Goal: Book appointment/travel/reservation

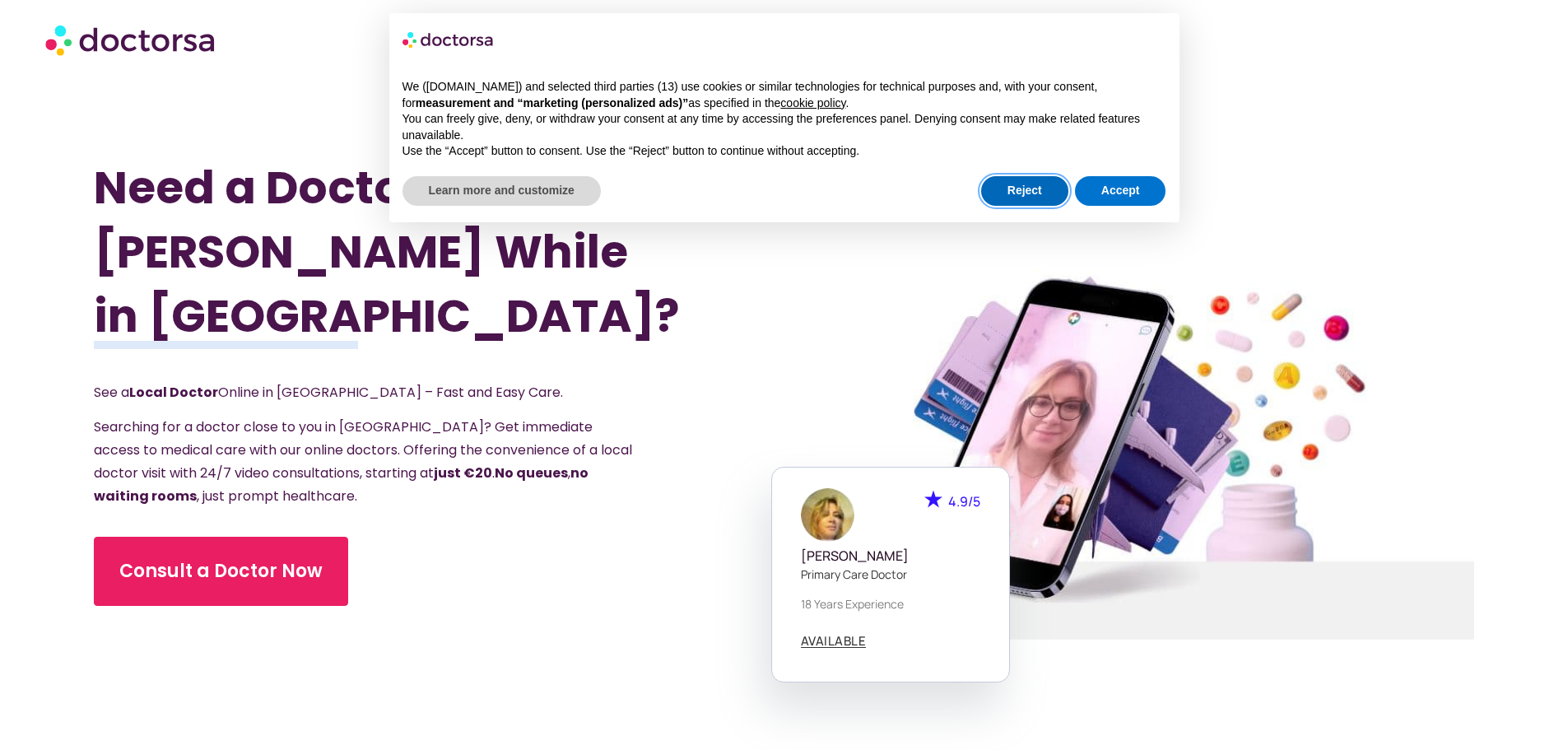
click at [1050, 194] on button "Reject" at bounding box center [1024, 190] width 87 height 29
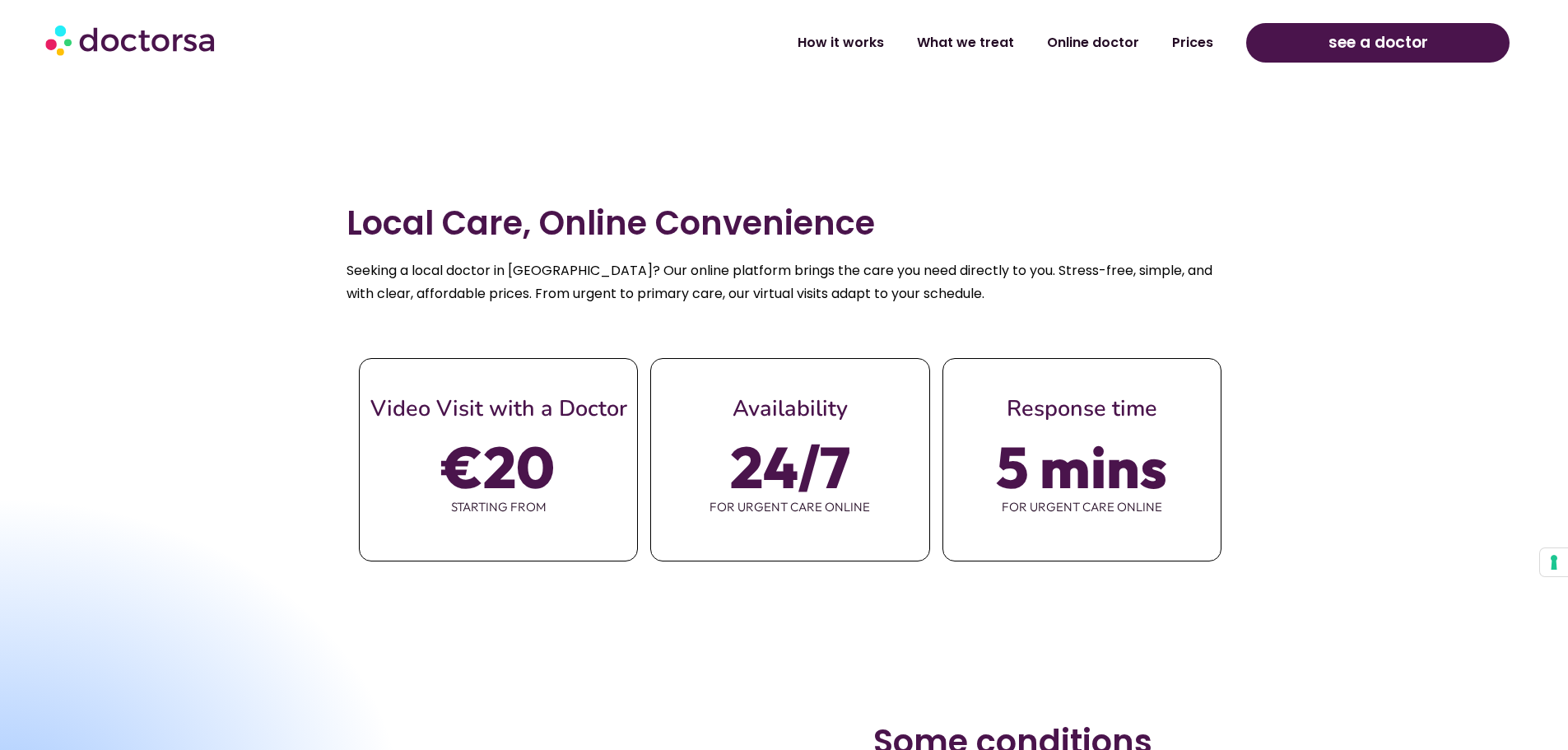
scroll to position [823, 0]
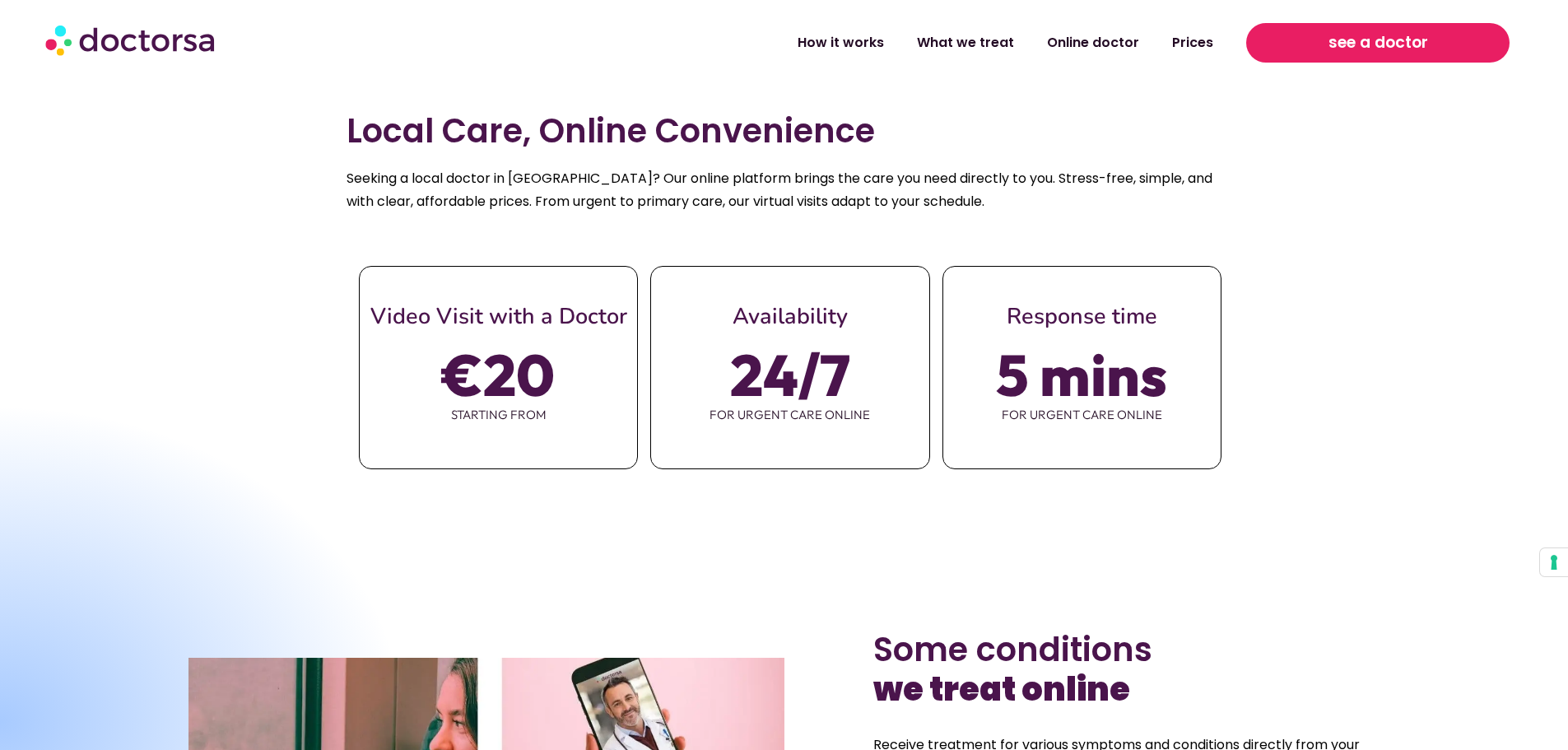
click at [1321, 49] on link "see a doctor" at bounding box center [1378, 42] width 263 height 39
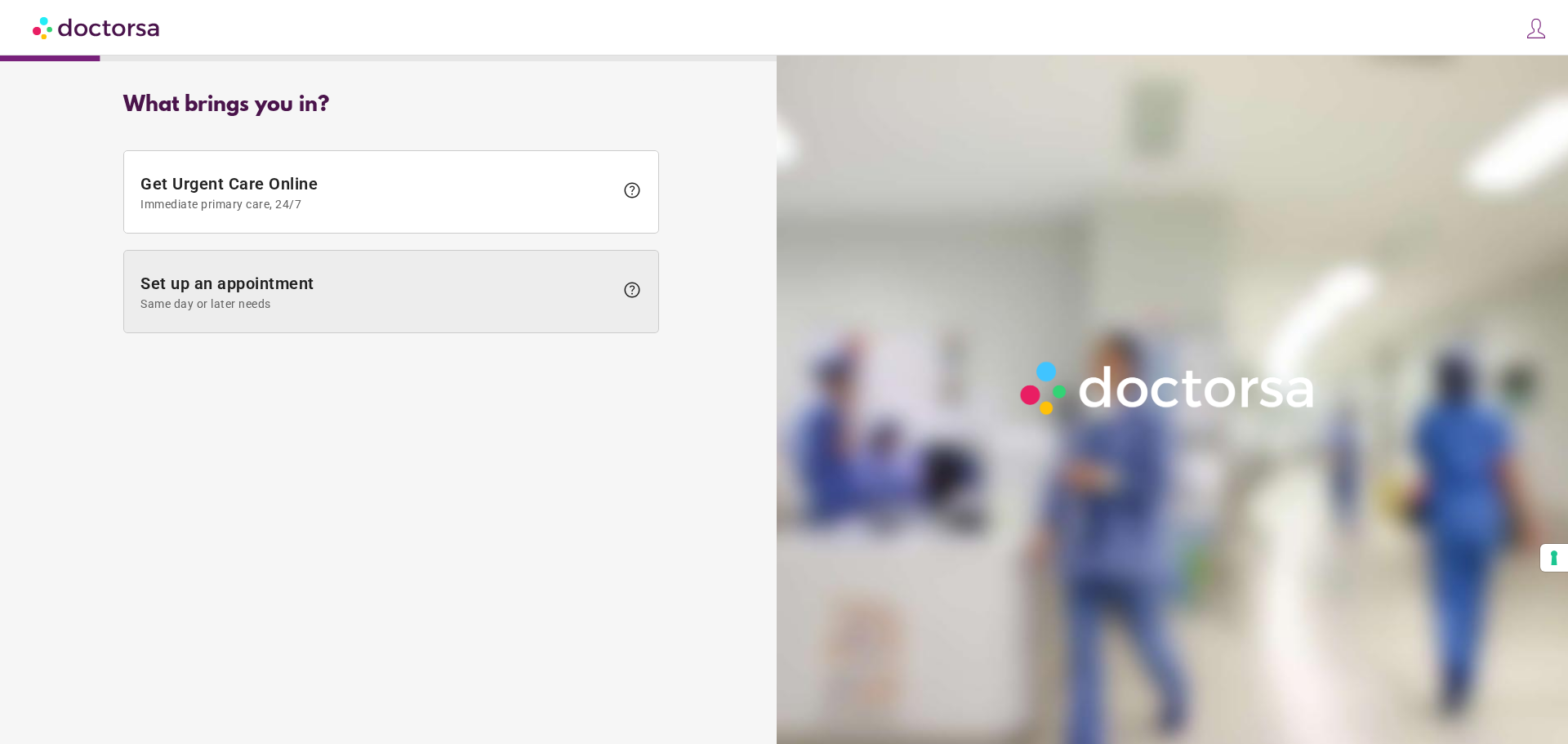
click at [317, 271] on span at bounding box center [391, 291] width 534 height 82
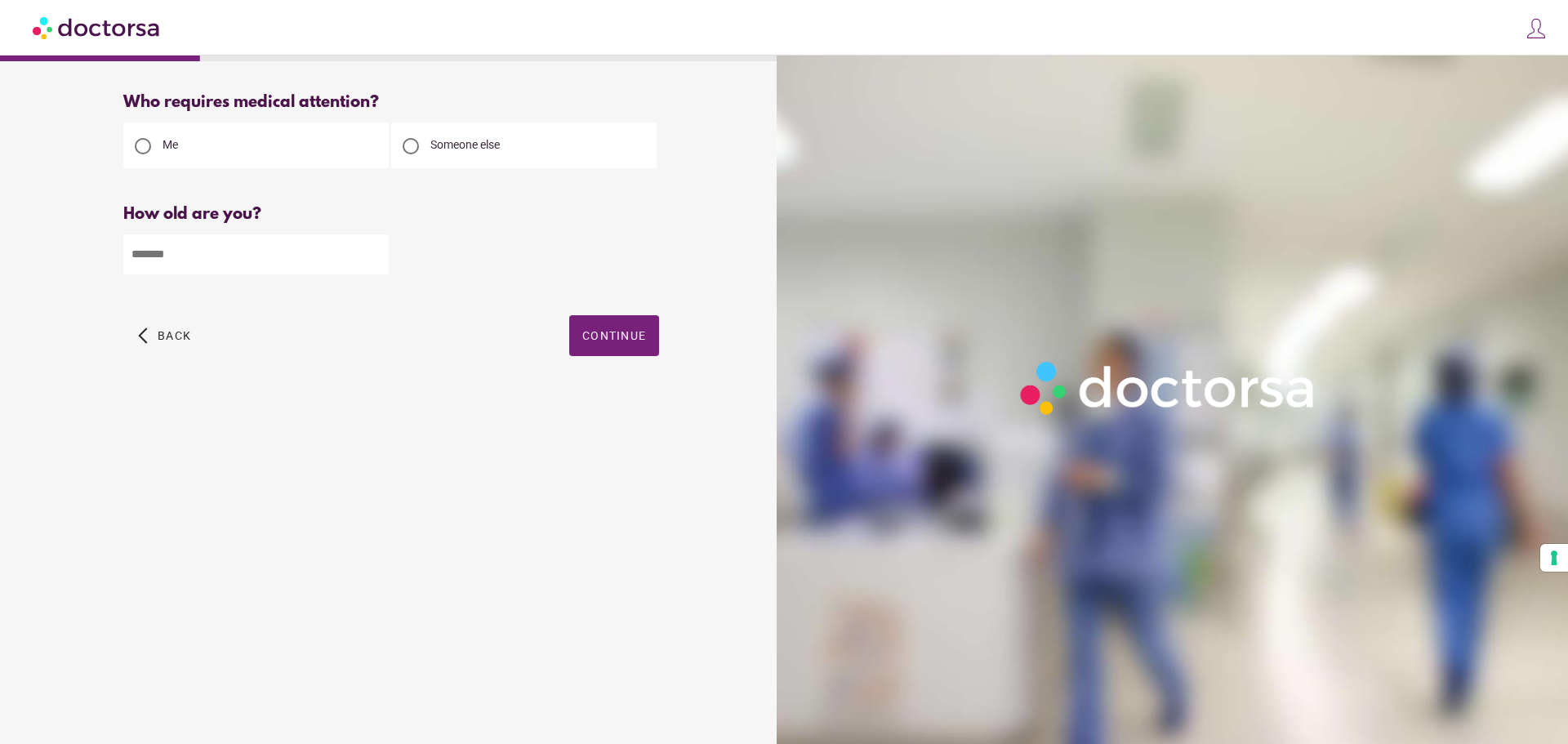
click at [236, 272] on input "number" at bounding box center [256, 255] width 266 height 40
type input "**"
click at [620, 332] on span "Continue" at bounding box center [614, 335] width 64 height 13
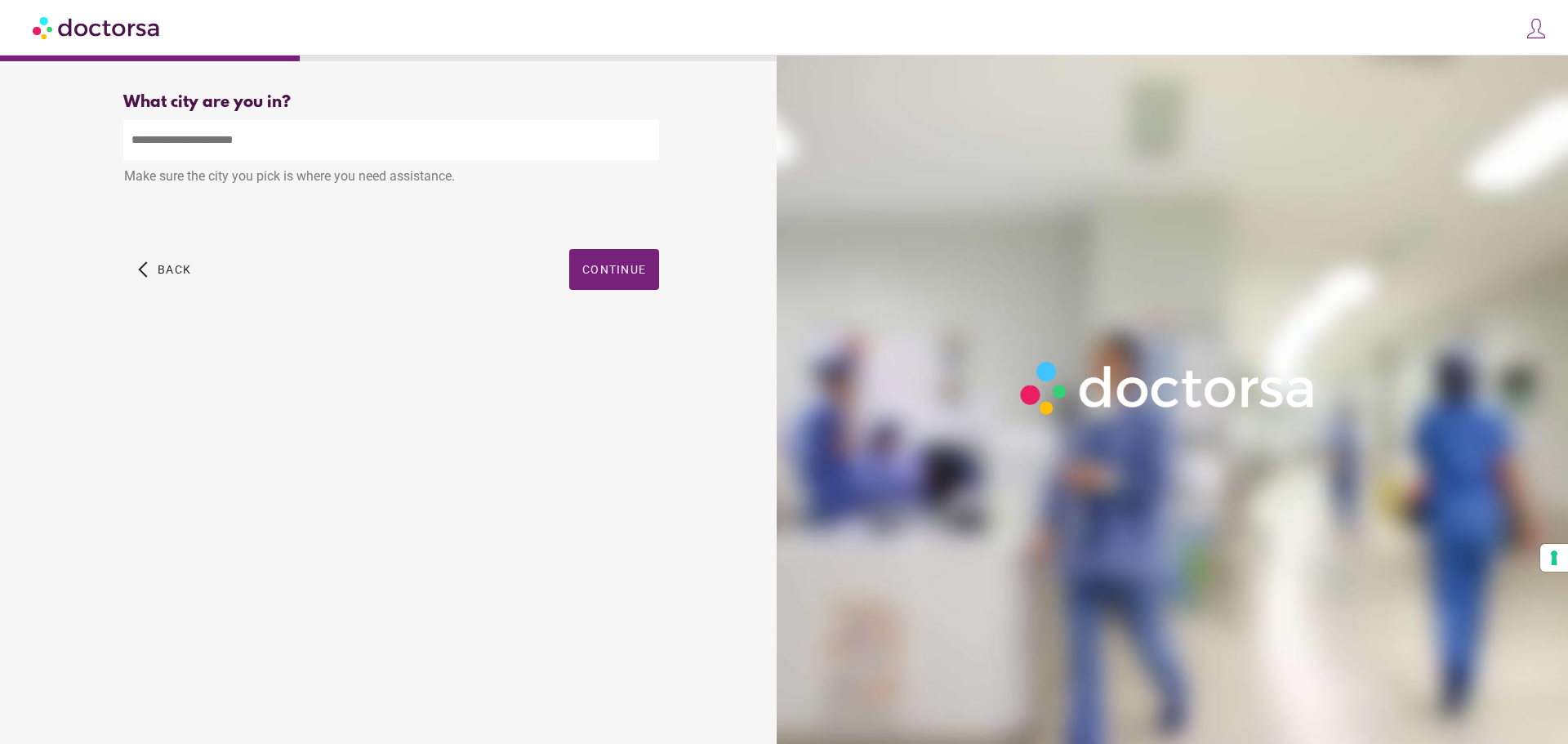
click at [315, 144] on input "text" at bounding box center [391, 140] width 535 height 40
click at [606, 257] on span "button" at bounding box center [615, 269] width 90 height 41
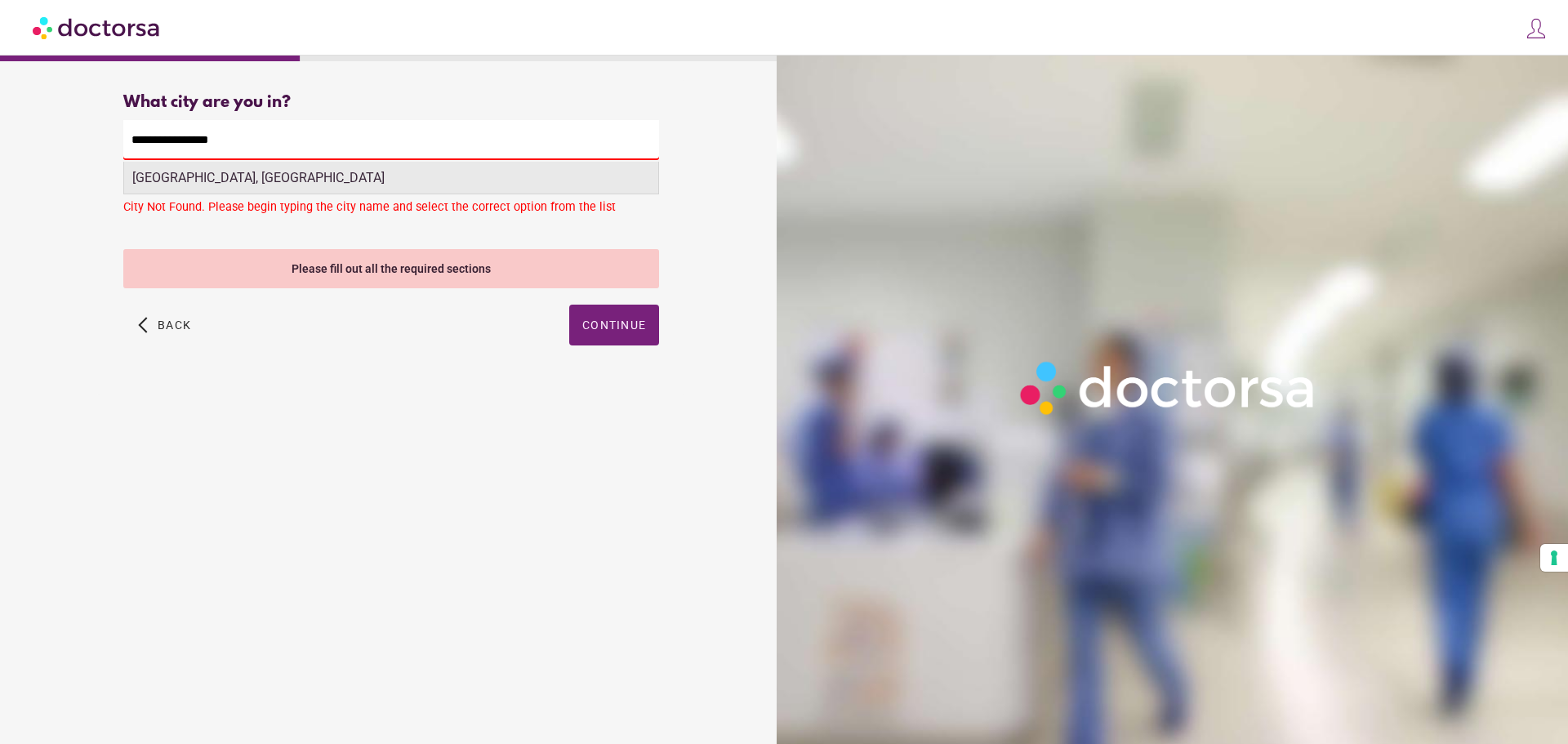
click at [235, 175] on div "[GEOGRAPHIC_DATA], [GEOGRAPHIC_DATA]" at bounding box center [391, 177] width 534 height 32
type input "**********"
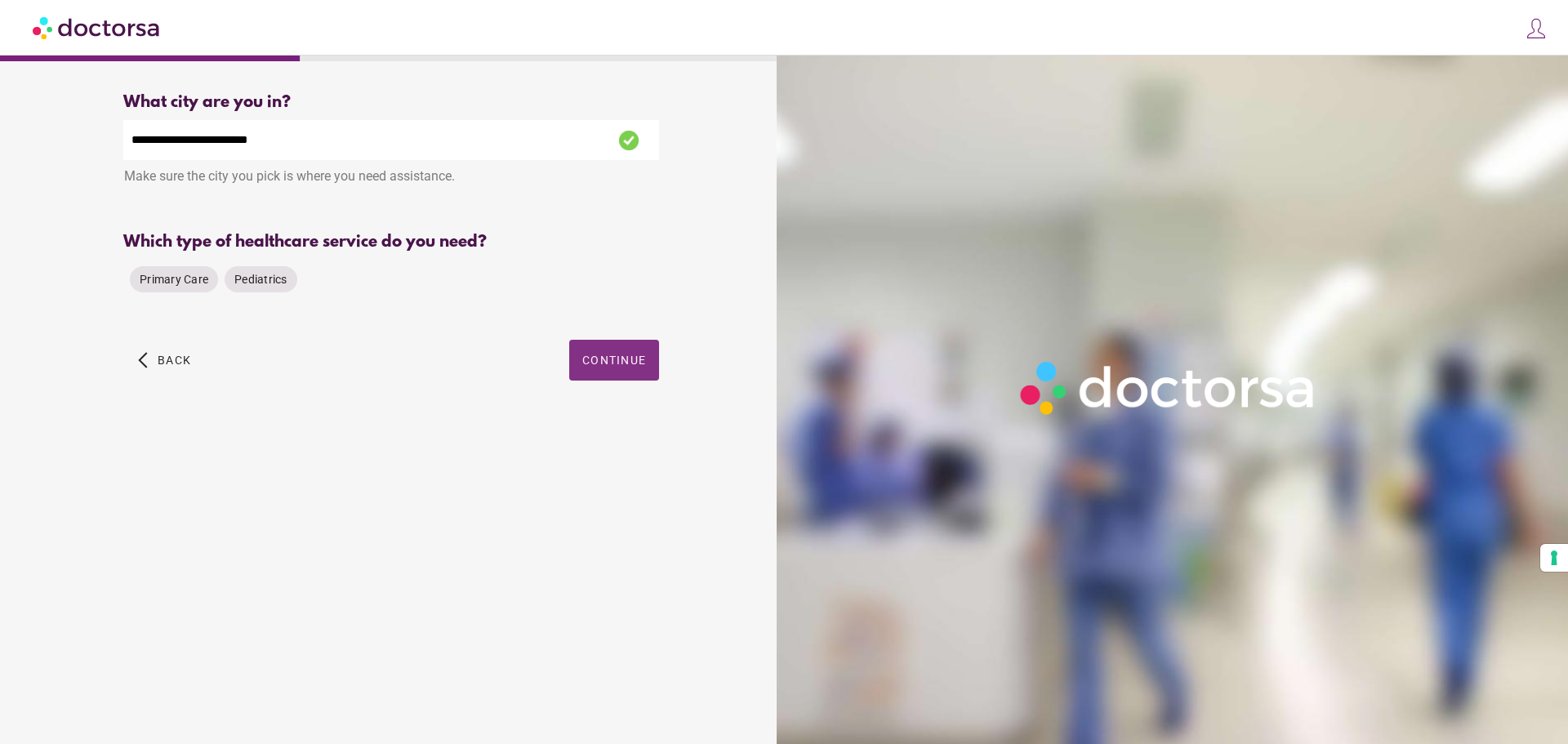
click at [650, 314] on div "Please select one of the available options" at bounding box center [391, 313] width 535 height 21
click at [172, 277] on span "Primary Care" at bounding box center [174, 280] width 68 height 13
